Goal: Task Accomplishment & Management: Use online tool/utility

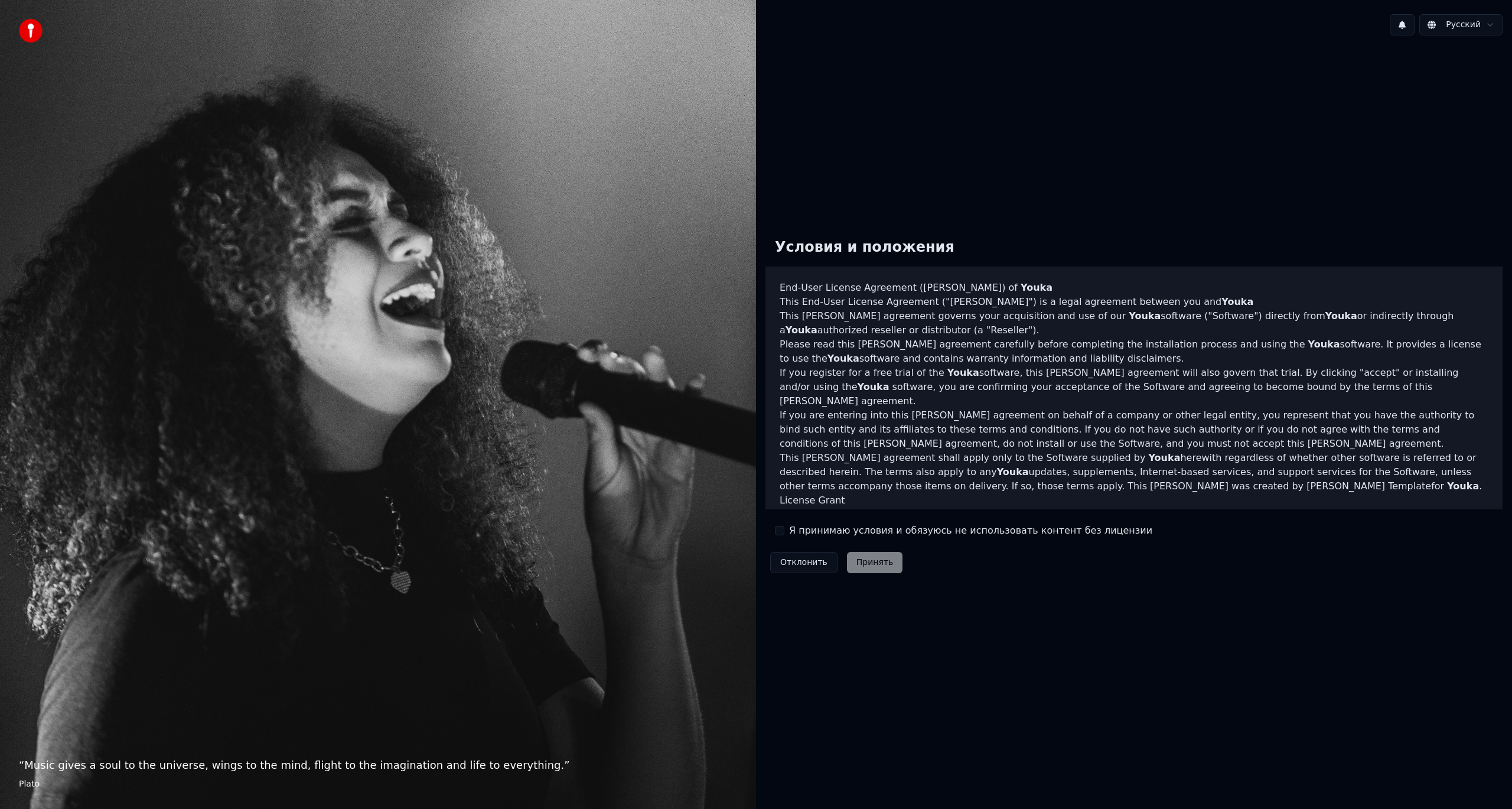
click at [812, 530] on label "Я принимаю условия и обязуюсь не использовать контент без лицензии" at bounding box center [971, 531] width 364 height 14
click at [784, 530] on button "Я принимаю условия и обязуюсь не использовать контент без лицензии" at bounding box center [780, 531] width 10 height 10
click at [867, 565] on button "Принять" at bounding box center [875, 562] width 56 height 21
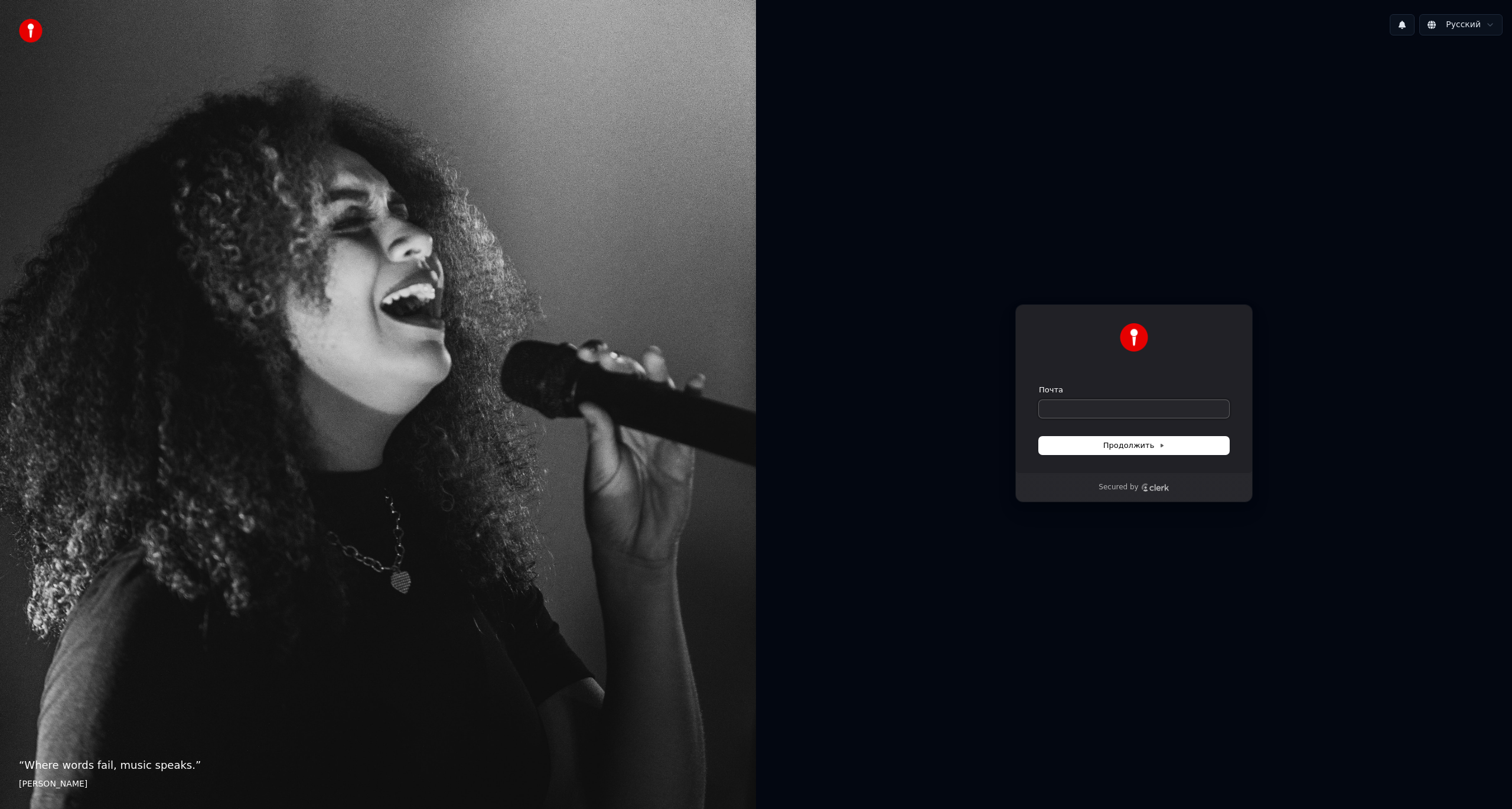
click at [1137, 414] on input "Почта" at bounding box center [1134, 409] width 190 height 18
click at [1077, 410] on input "Почта" at bounding box center [1134, 409] width 190 height 18
click at [1135, 488] on p "Secured by" at bounding box center [1119, 488] width 39 height 10
click at [1107, 401] on input "Почта" at bounding box center [1134, 409] width 190 height 18
click at [1039, 384] on button "submit" at bounding box center [1039, 384] width 0 height 0
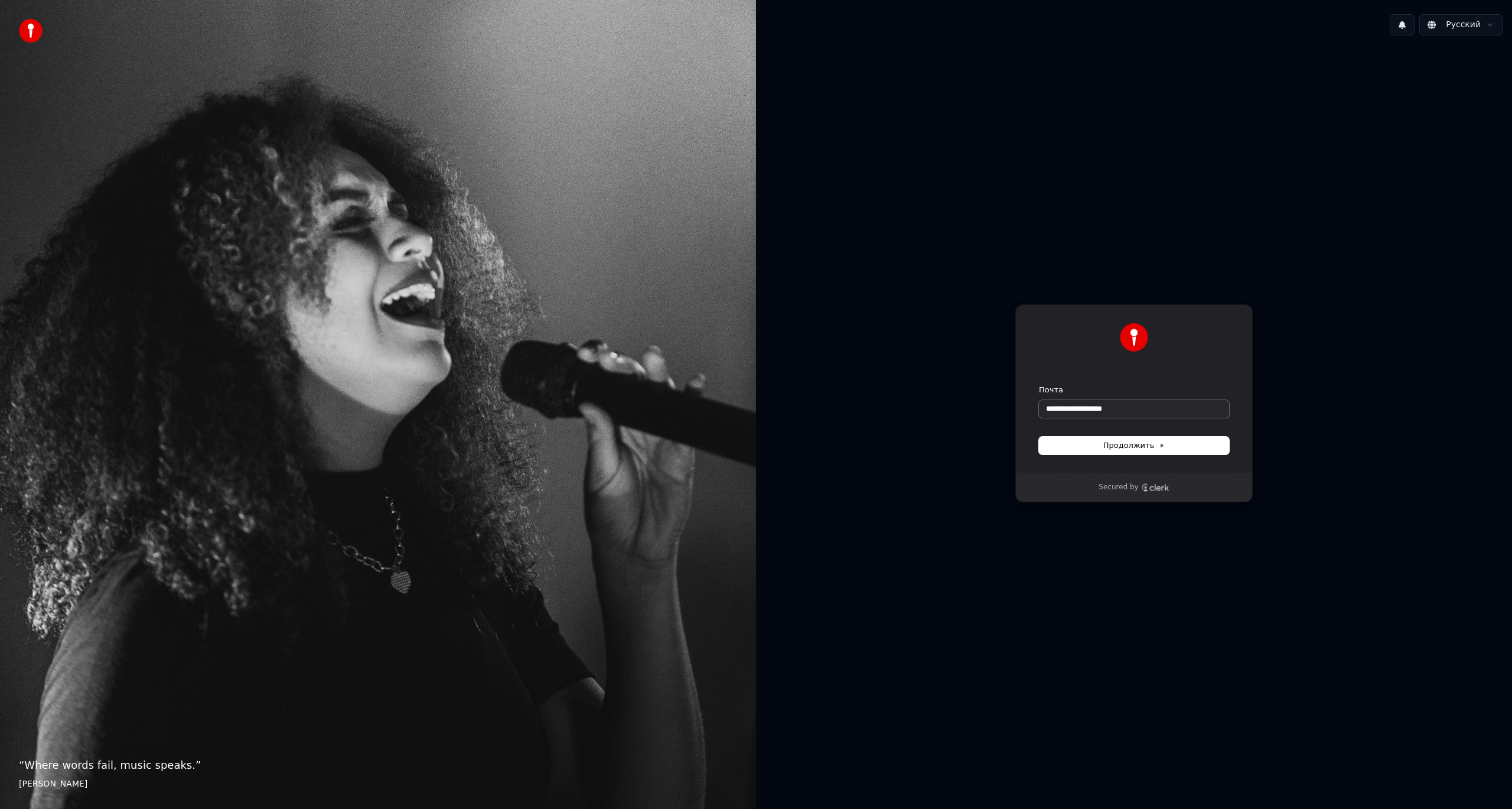
type input "**********"
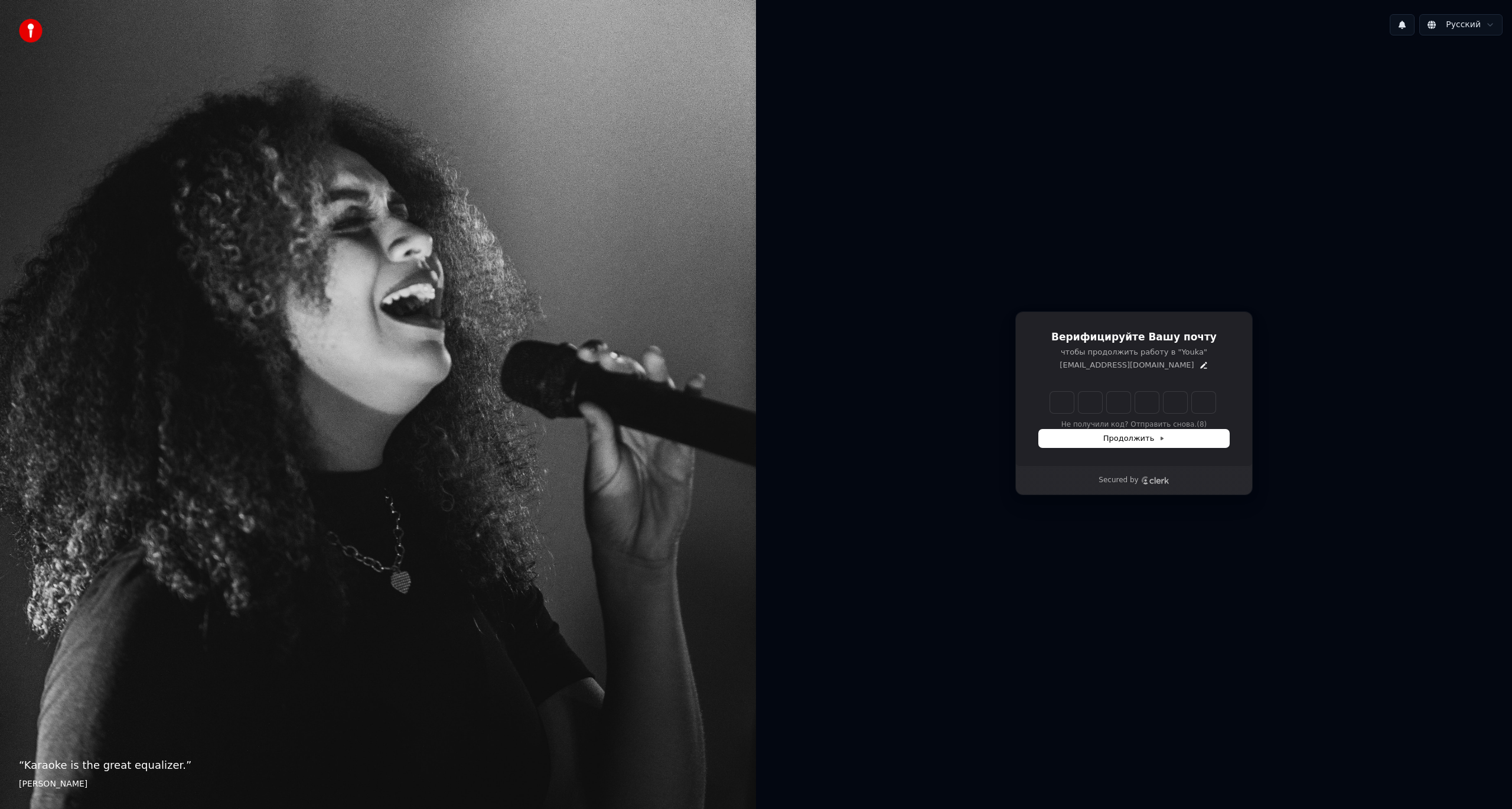
type input "******"
type input "*"
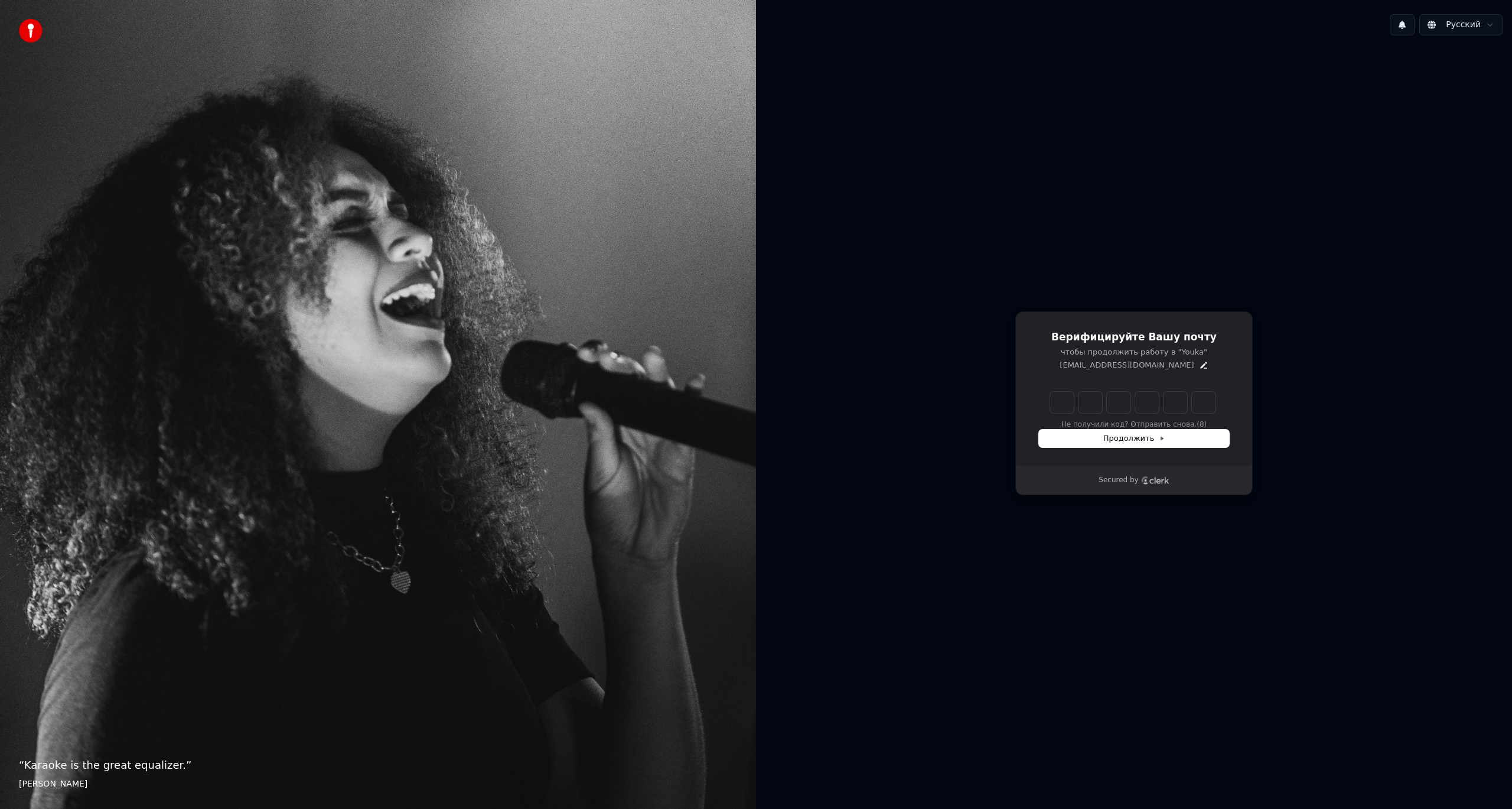
type input "*"
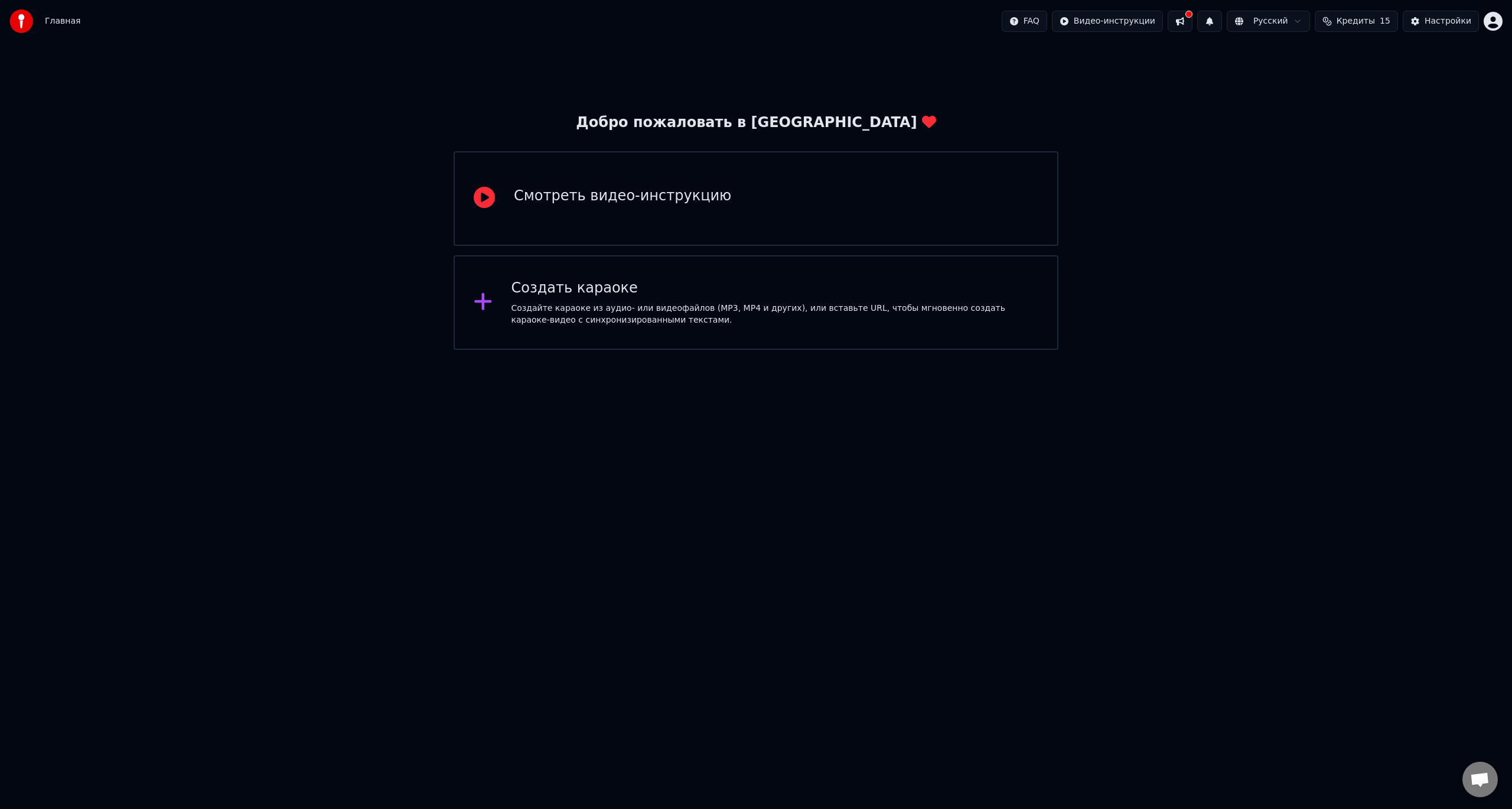
click at [563, 301] on div "Создать караоке Создайте караоке из аудио- или видеофайлов (MP3, MP4 и других),…" at bounding box center [775, 302] width 528 height 47
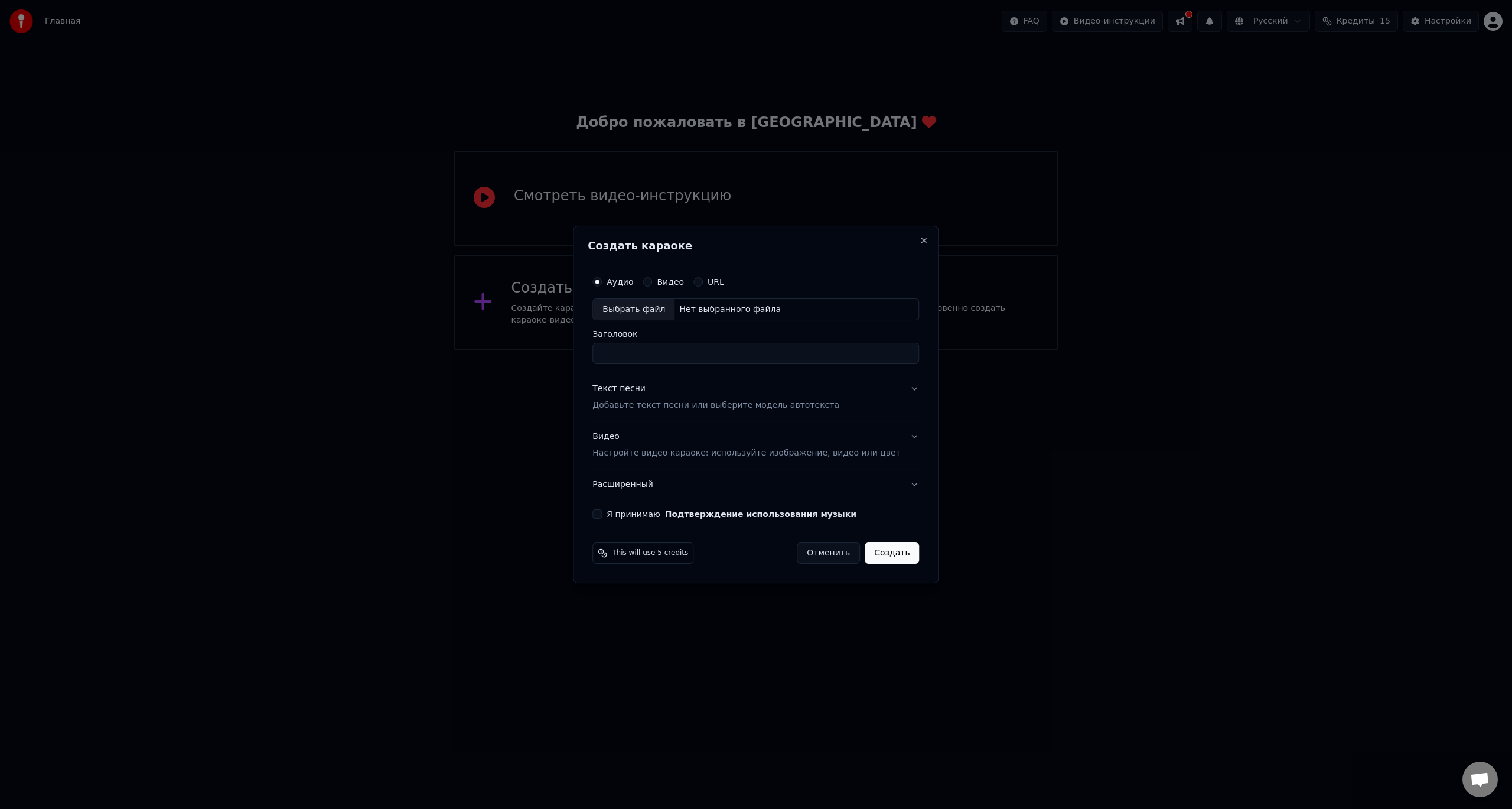
drag, startPoint x: 1022, startPoint y: 544, endPoint x: 1001, endPoint y: 553, distance: 22.8
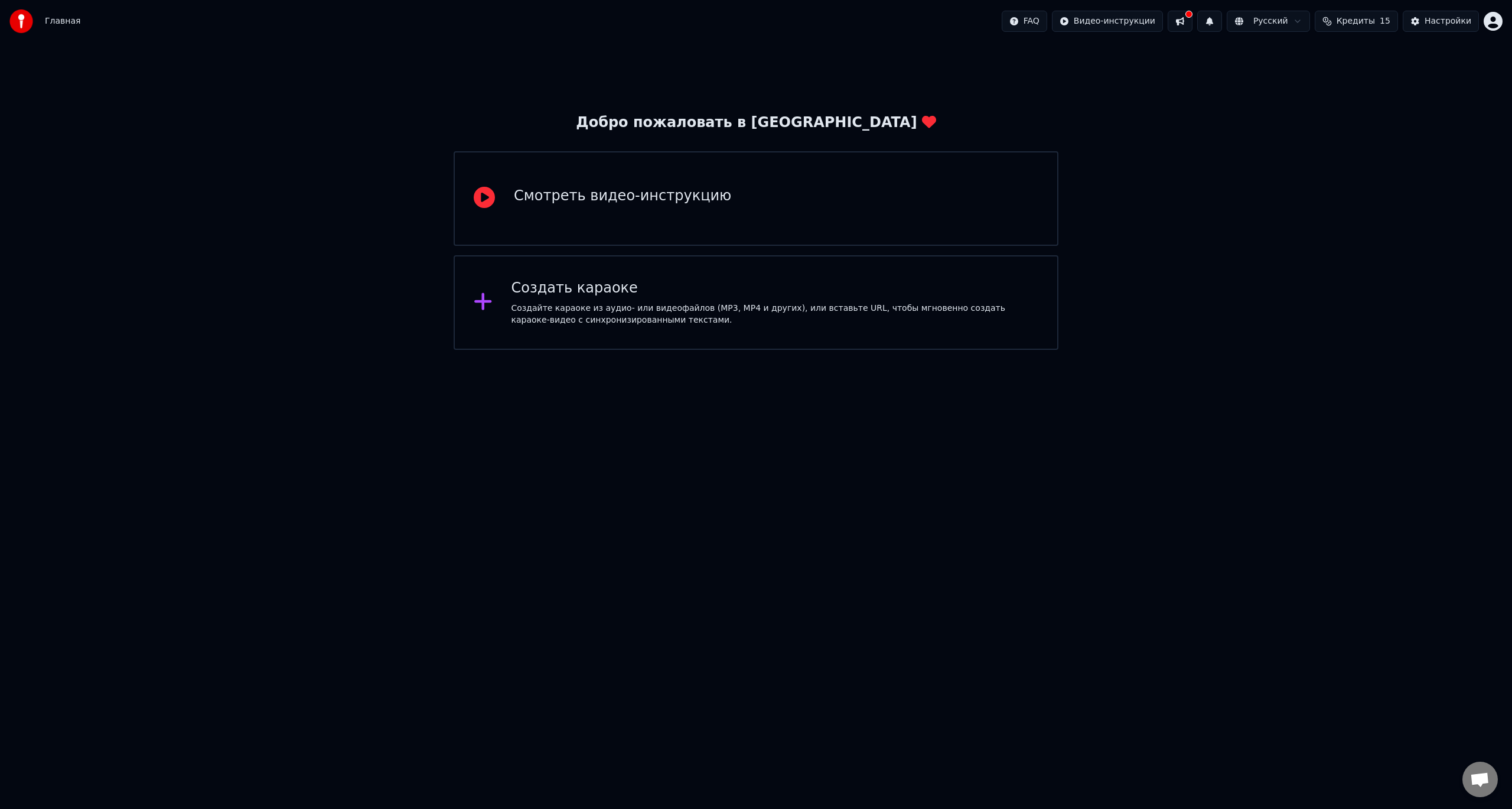
click at [611, 303] on div "Создайте караоке из аудио- или видеофайлов (MP3, MP4 и других), или вставьте UR…" at bounding box center [775, 315] width 528 height 24
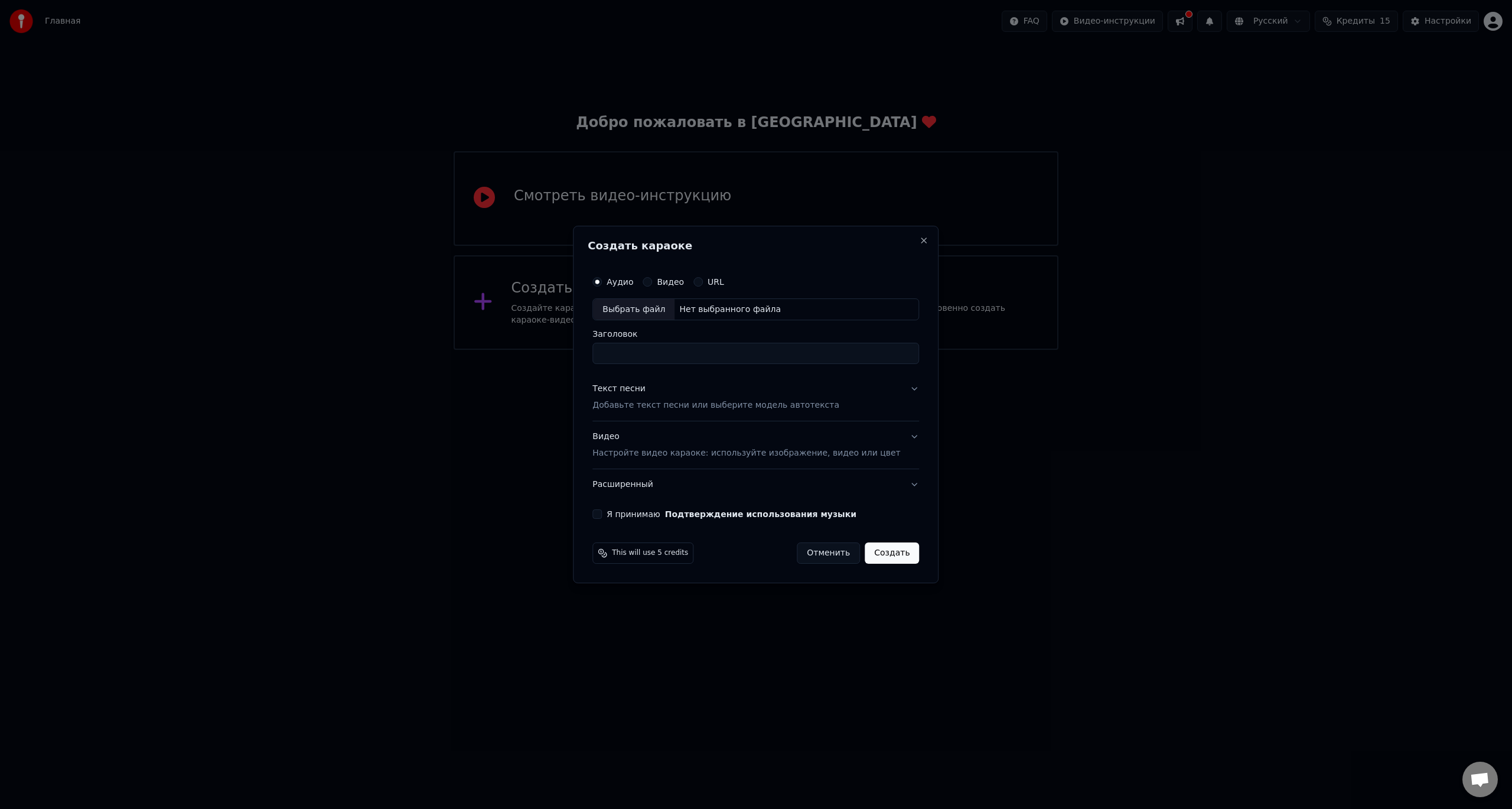
click at [679, 361] on input "Заголовок" at bounding box center [756, 354] width 327 height 21
click at [630, 288] on div "Аудио Видео URL" at bounding box center [756, 282] width 327 height 24
click at [681, 444] on div "Видео Настройте видео караоке: используйте изображение, видео или цвет" at bounding box center [747, 445] width 308 height 29
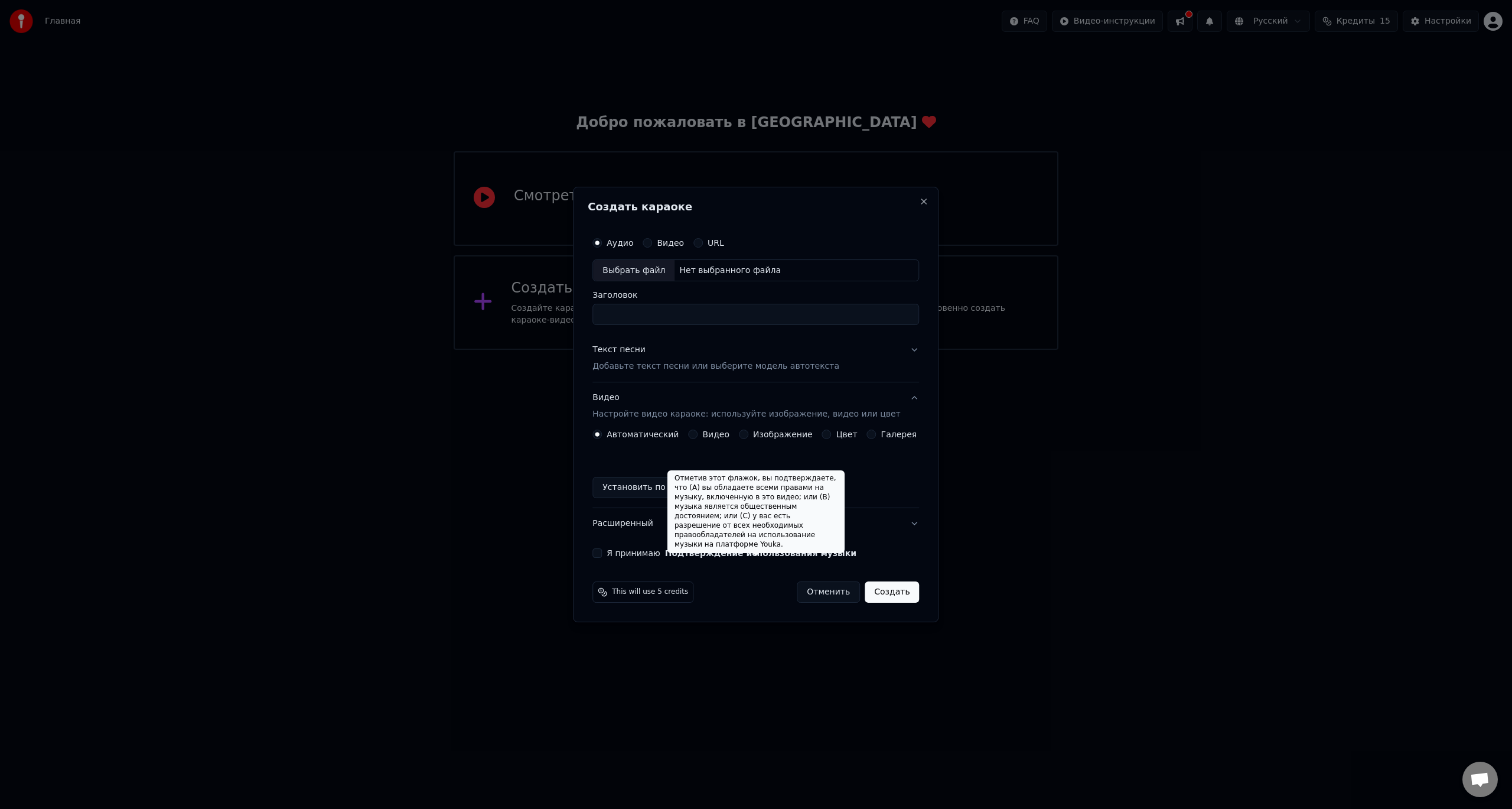
click at [701, 557] on button "Подтверждение использования музыки" at bounding box center [760, 553] width 192 height 8
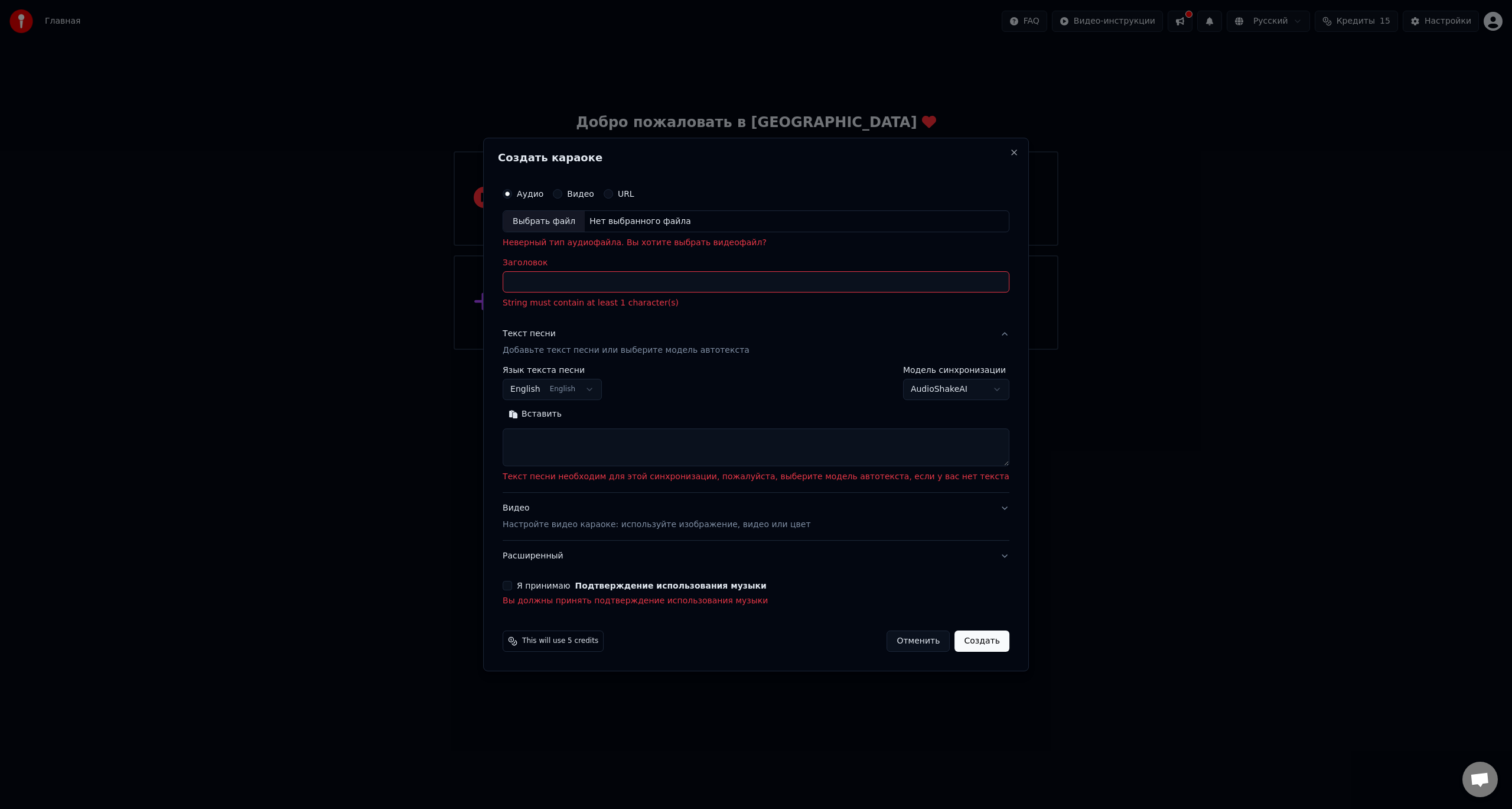
click at [954, 635] on button "Создать" at bounding box center [981, 641] width 54 height 21
click at [954, 647] on button "Создать" at bounding box center [981, 641] width 54 height 21
click at [899, 644] on button "Отменить" at bounding box center [918, 641] width 63 height 21
select select
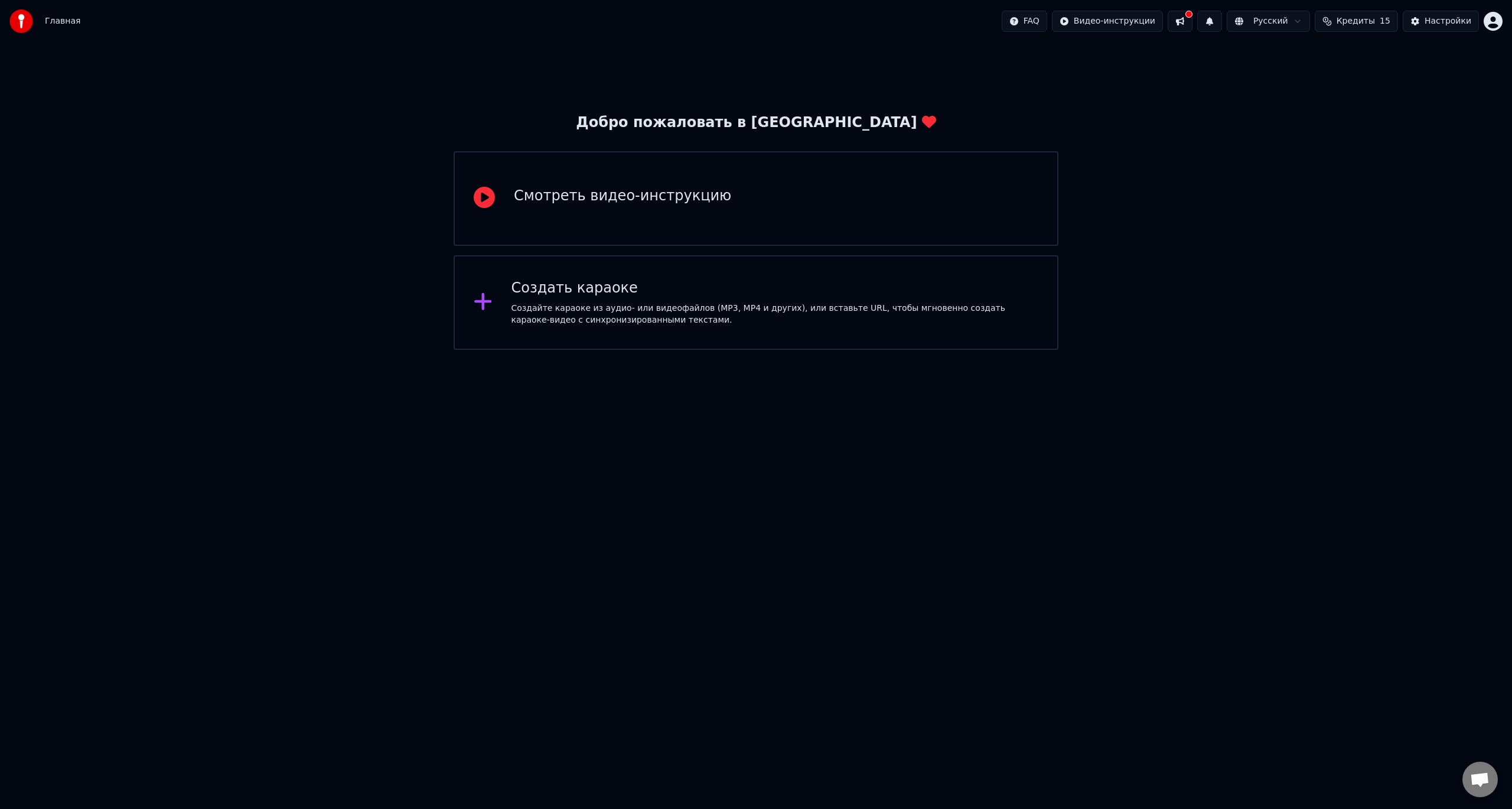
click at [62, 26] on span "Главная" at bounding box center [62, 21] width 35 height 12
click at [17, 20] on img at bounding box center [21, 21] width 24 height 24
click at [1193, 23] on button at bounding box center [1180, 21] width 25 height 21
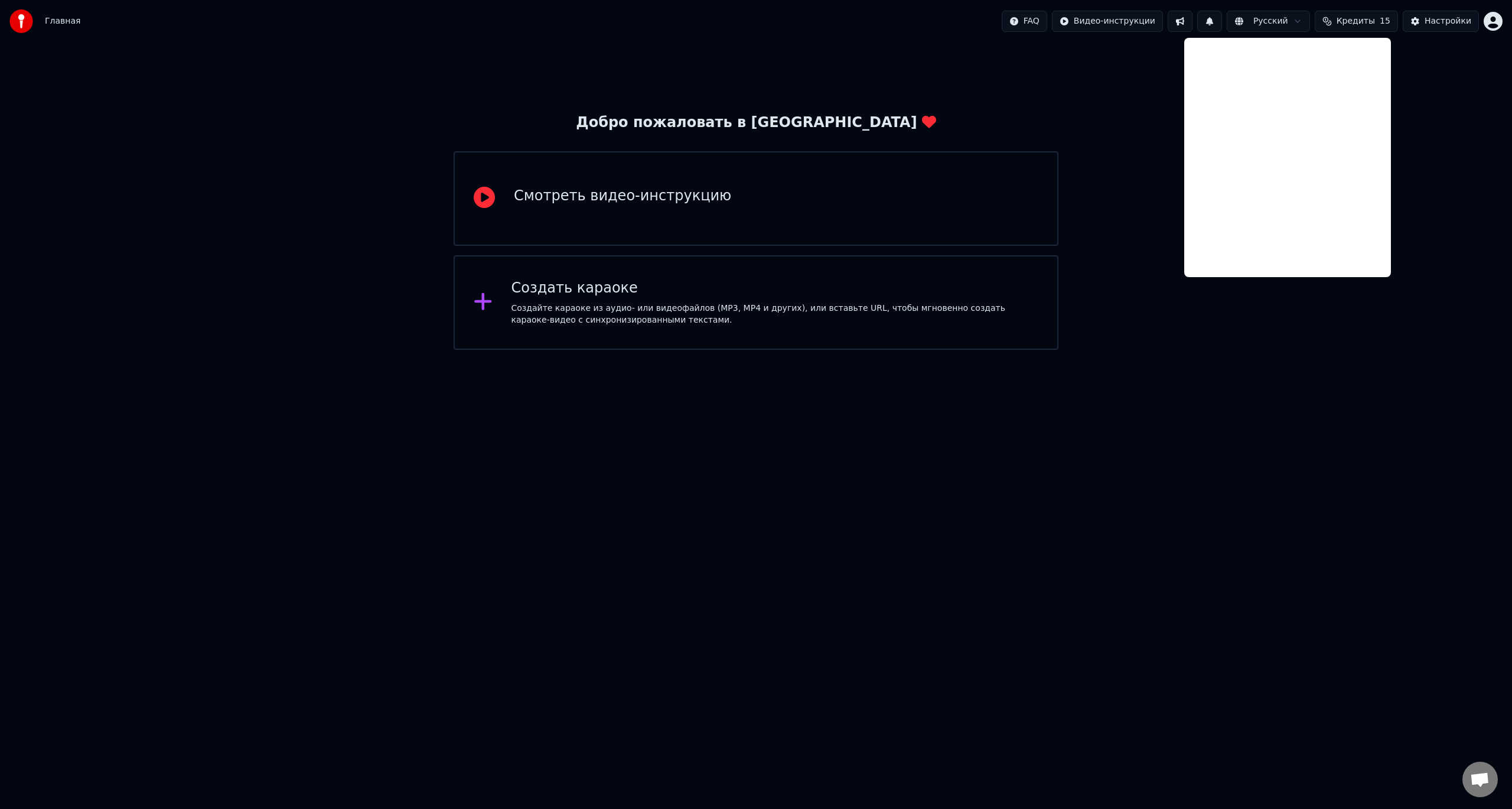
click at [1169, 87] on div "Добро пожаловать в Youka Смотреть видео-инструкцию Создать караоке Создайте кар…" at bounding box center [756, 196] width 1512 height 307
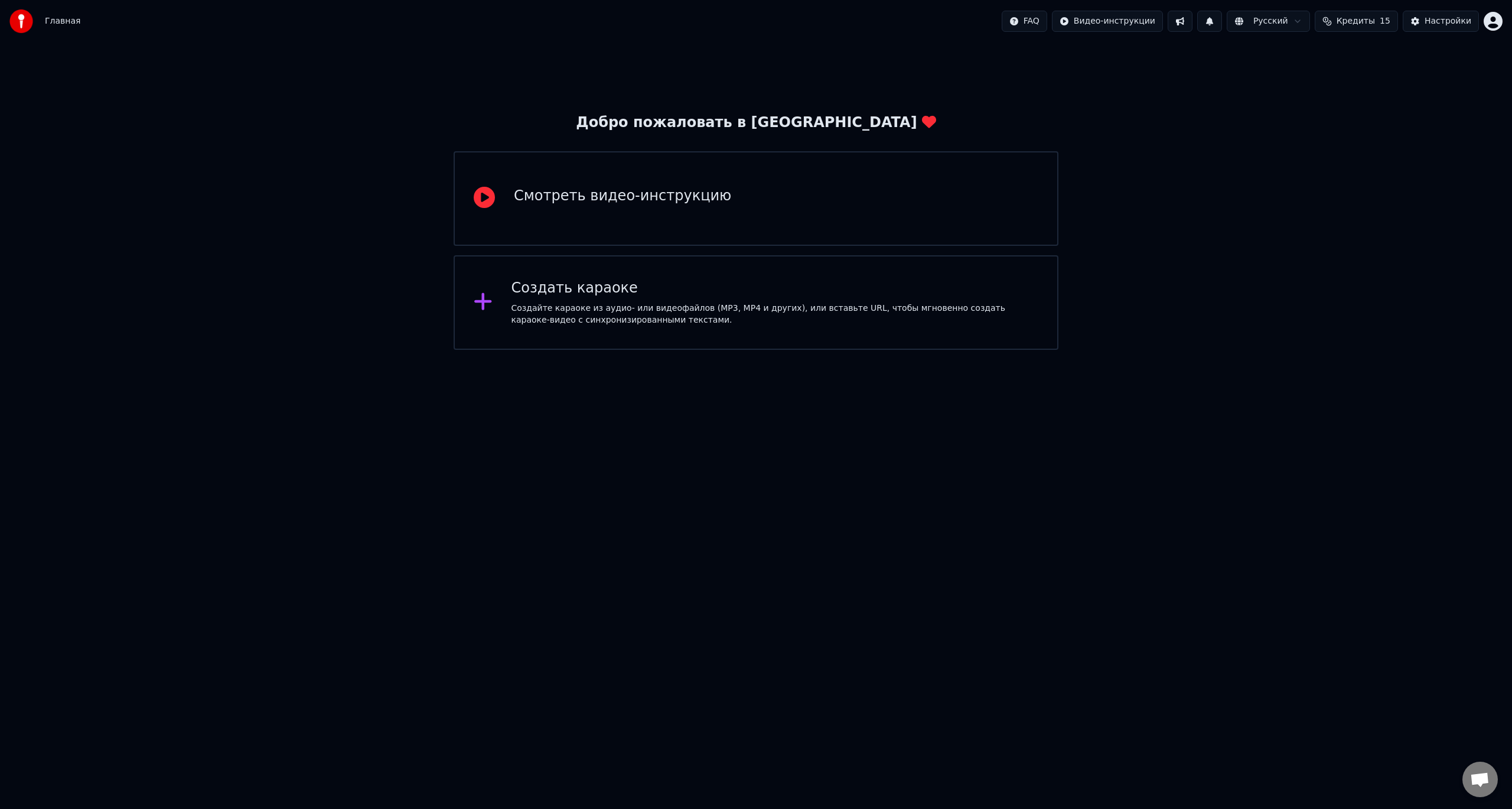
click at [1370, 20] on span "Кредиты" at bounding box center [1356, 21] width 38 height 12
drag, startPoint x: 1412, startPoint y: 204, endPoint x: 1427, endPoint y: 108, distance: 97.2
click at [1414, 200] on div "Добро пожаловать в Youka Смотреть видео-инструкцию Создать караоке Создайте кар…" at bounding box center [756, 196] width 1512 height 307
click at [1448, 13] on button "Настройки" at bounding box center [1441, 21] width 76 height 21
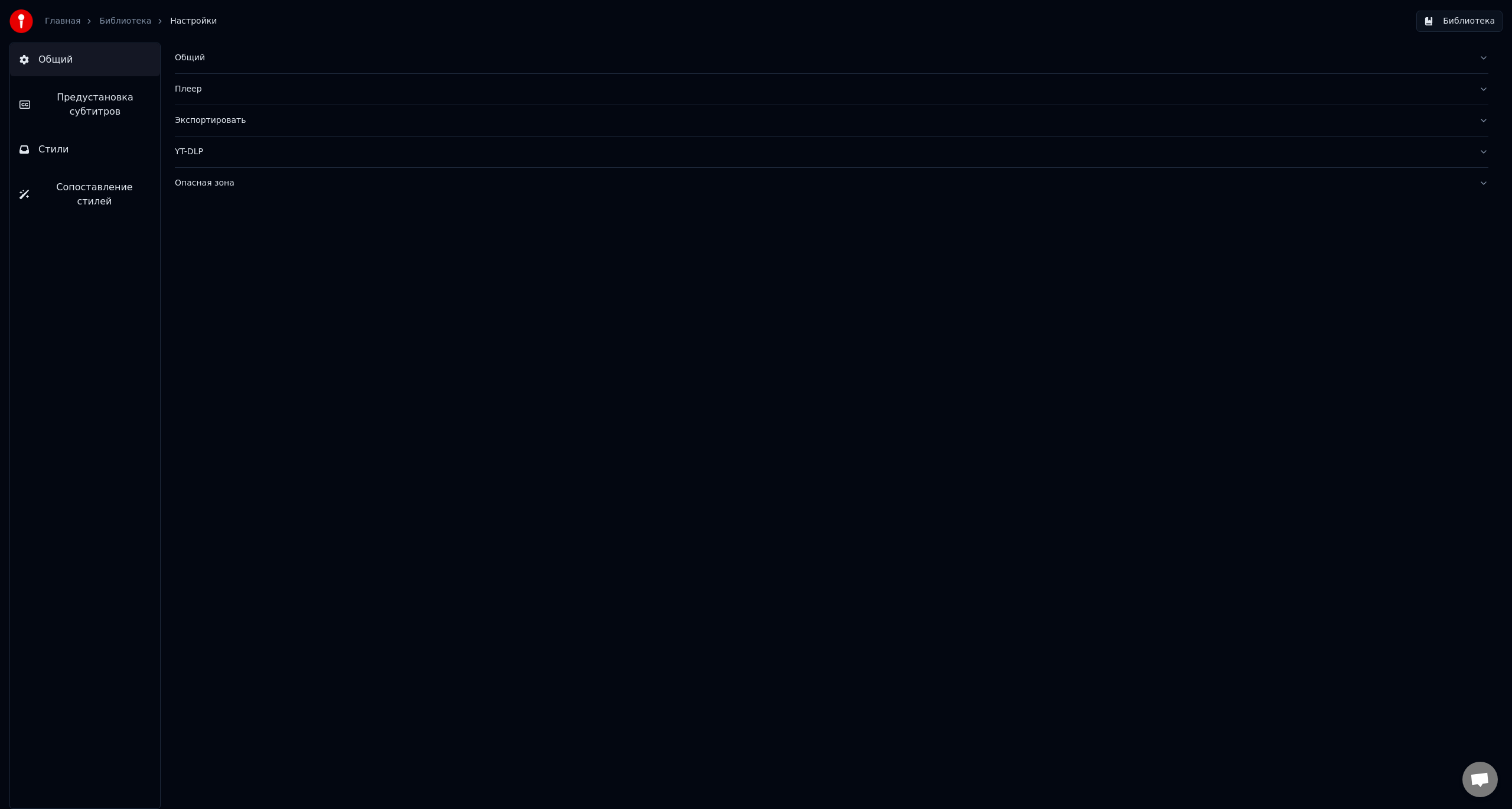
click at [79, 19] on div "Главная" at bounding box center [69, 21] width 48 height 12
